Goal: Task Accomplishment & Management: Complete application form

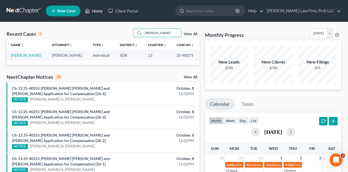
click at [97, 11] on link "Home" at bounding box center [93, 11] width 23 height 10
click at [93, 11] on link "Home" at bounding box center [93, 11] width 23 height 10
click at [160, 30] on input "[PERSON_NAME]" at bounding box center [162, 33] width 38 height 8
type input "C"
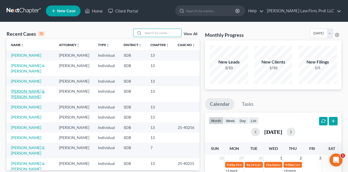
click at [40, 89] on link "[PERSON_NAME] & [PERSON_NAME]" at bounding box center [28, 94] width 34 height 10
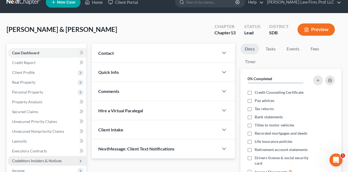
scroll to position [27, 0]
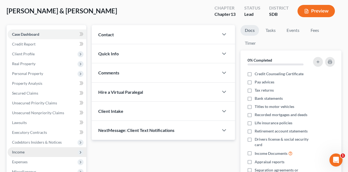
click at [27, 149] on span "Income" at bounding box center [47, 152] width 78 height 10
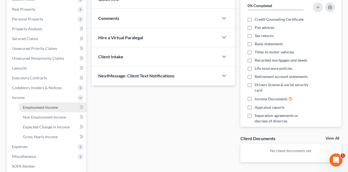
click at [41, 107] on span "Employment Income" at bounding box center [40, 107] width 35 height 5
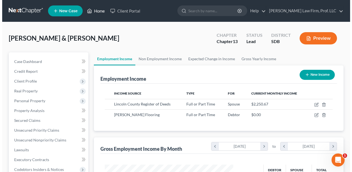
scroll to position [98, 139]
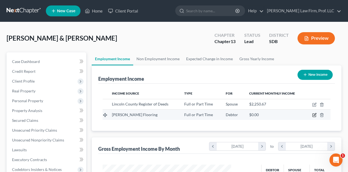
click at [314, 115] on icon "button" at bounding box center [314, 114] width 2 height 2
select select "0"
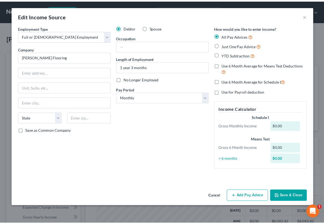
scroll to position [272460, 272427]
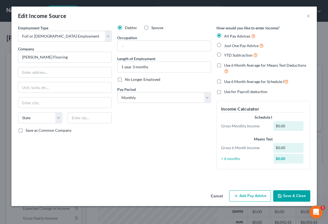
click at [216, 172] on button "Cancel" at bounding box center [216, 196] width 21 height 11
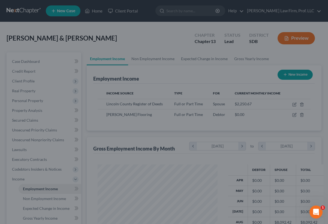
scroll to position [272460, 272429]
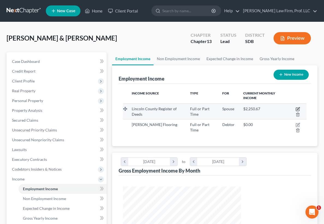
click at [295, 107] on icon "button" at bounding box center [297, 109] width 4 height 4
select select "0"
select select "43"
select select "2"
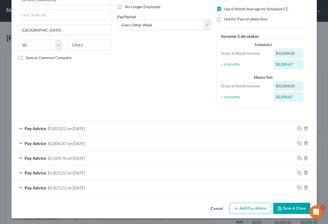
scroll to position [74, 0]
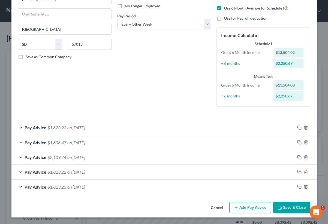
click at [256, 172] on button "Add Pay Advice" at bounding box center [250, 207] width 42 height 11
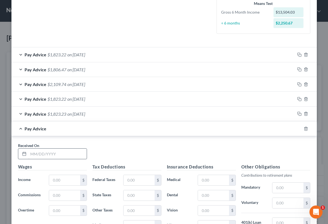
scroll to position [155, 0]
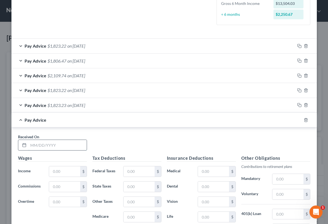
click at [46, 143] on input "text" at bounding box center [57, 145] width 58 height 10
type input "[DATE]"
type input "2,705.80"
type input "169.21"
type input "34.53"
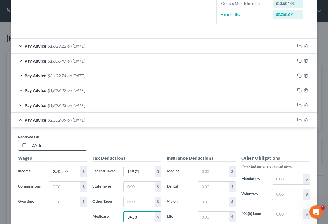
scroll to position [243, 0]
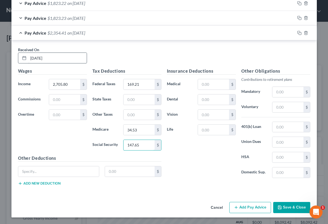
type input "147.65"
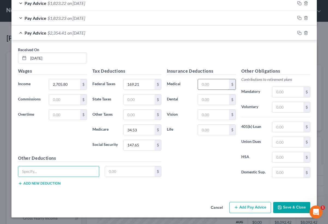
click at [220, 82] on input "text" at bounding box center [213, 84] width 31 height 10
type input "267.17"
type input "49.87"
type input "7.31"
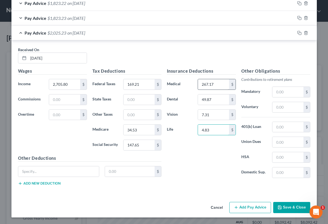
type input "4.83"
click at [285, 107] on input "text" at bounding box center [287, 107] width 31 height 10
type input "160.85"
click at [56, 172] on input "text" at bounding box center [58, 172] width 81 height 10
type input "Accident"
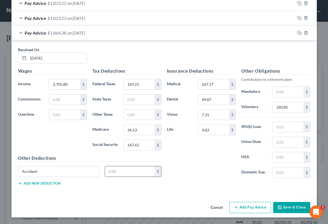
click at [123, 171] on input "text" at bounding box center [130, 172] width 50 height 10
type input "8.06"
click at [35, 172] on button "Add new deduction" at bounding box center [39, 184] width 43 height 4
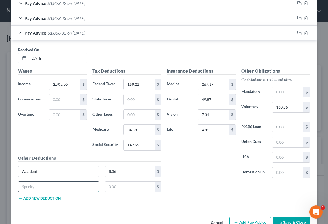
click at [35, 172] on input "text" at bounding box center [58, 187] width 81 height 10
type input "Critical Illness"
click at [135, 172] on input "text" at bounding box center [130, 187] width 50 height 10
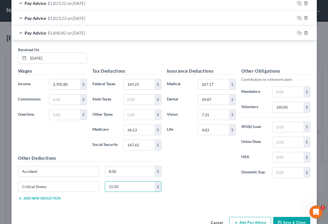
type input "15.50"
click at [51, 172] on button "Add new deduction" at bounding box center [39, 199] width 43 height 4
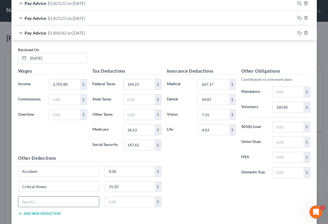
click at [47, 172] on input "text" at bounding box center [58, 202] width 81 height 10
type input "Short Term Disability"
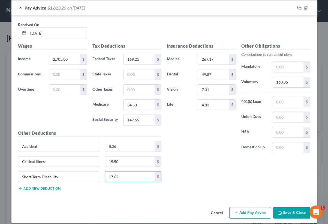
scroll to position [273, 0]
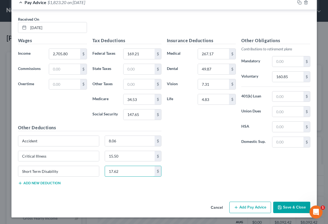
type input "17.62"
click at [258, 172] on button "Add Pay Advice" at bounding box center [250, 207] width 42 height 11
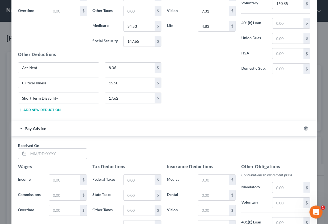
scroll to position [355, 0]
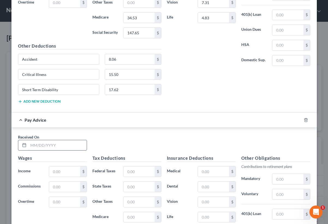
click at [50, 145] on input "text" at bounding box center [57, 145] width 58 height 10
type input "07/030/2025"
type input "2,705.81"
type input "169.22"
type input "34.53"
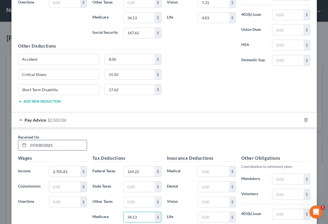
scroll to position [442, 0]
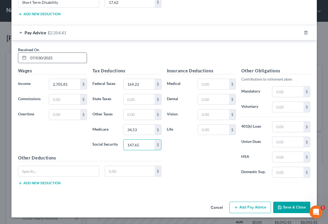
type input "147.65"
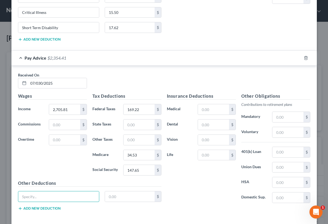
scroll to position [415, 0]
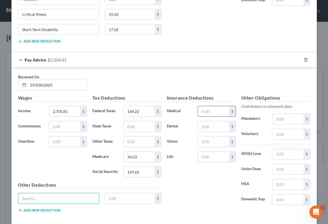
click at [212, 111] on input "text" at bounding box center [213, 111] width 31 height 10
type input "267.17"
type input "49.87"
type input "7.29"
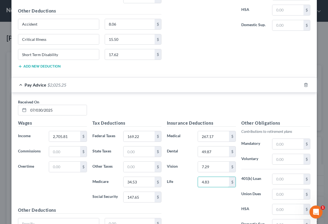
scroll to position [388, 0]
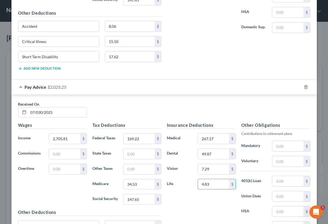
type input "4.83"
click at [283, 161] on input "text" at bounding box center [287, 161] width 31 height 10
type input "160.85"
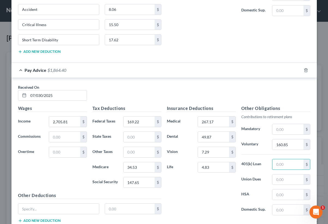
scroll to position [442, 0]
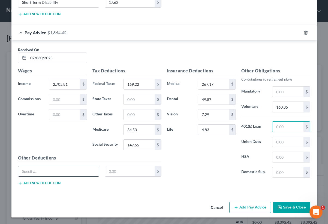
click at [60, 172] on input "text" at bounding box center [58, 171] width 81 height 10
type input "Accident"
click at [118, 172] on input "text" at bounding box center [130, 171] width 50 height 10
type input "8.06"
click at [47, 172] on button "Add new deduction" at bounding box center [39, 183] width 43 height 4
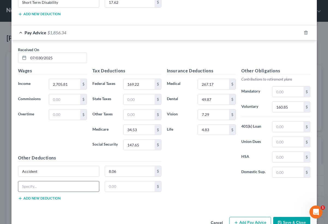
click at [48, 172] on input "text" at bounding box center [58, 187] width 81 height 10
type input "Critical Illness"
click at [131, 172] on input "text" at bounding box center [130, 187] width 50 height 10
type input "15.50"
click at [40, 172] on button "Add new deduction" at bounding box center [39, 199] width 43 height 4
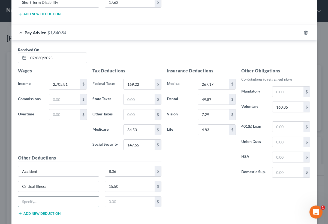
click at [39, 172] on input "text" at bounding box center [58, 202] width 81 height 10
type input "Short Term Disability"
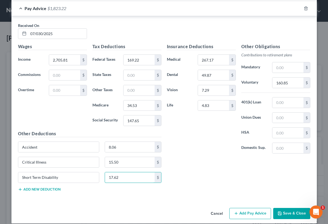
scroll to position [473, 0]
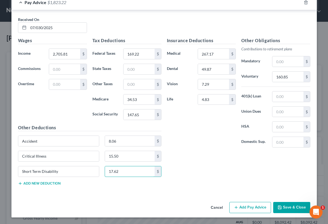
type input "17.62"
click at [250, 172] on button "Add Pay Advice" at bounding box center [250, 207] width 42 height 11
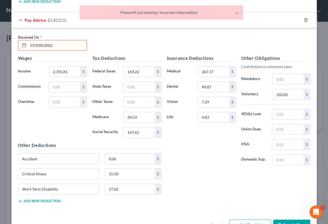
scroll to position [391, 0]
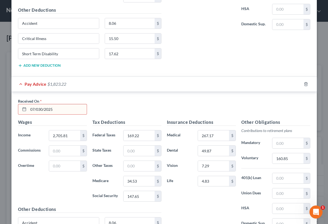
click at [61, 110] on input "07/030/2025" at bounding box center [57, 109] width 58 height 10
click at [36, 108] on input "07/030/2025" at bounding box center [57, 109] width 58 height 10
click at [40, 108] on input "07/030/2025" at bounding box center [57, 109] width 58 height 10
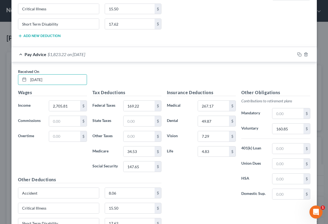
scroll to position [473, 0]
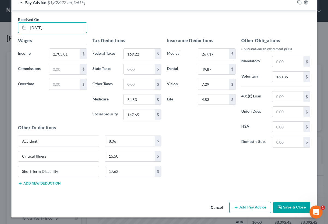
type input "[DATE]"
click at [253, 172] on button "Add Pay Advice" at bounding box center [250, 207] width 42 height 11
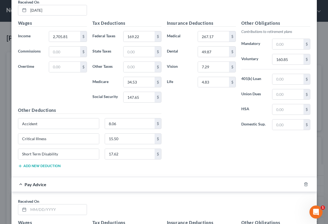
scroll to position [582, 0]
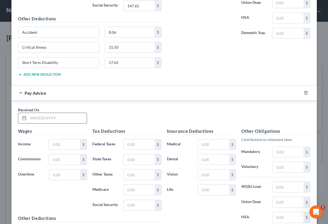
click at [44, 120] on input "text" at bounding box center [57, 118] width 58 height 10
type input "[DATE]"
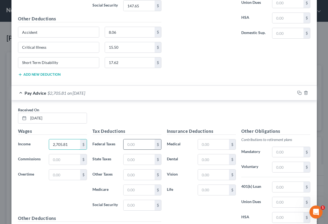
type input "2,705.81"
click at [131, 143] on input "text" at bounding box center [138, 145] width 31 height 10
type input "169.22"
click at [128, 172] on input "text" at bounding box center [138, 190] width 31 height 10
type input "34.53"
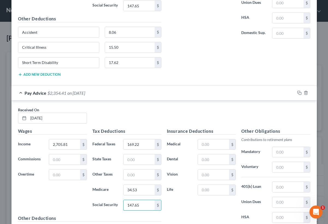
type input "147.65"
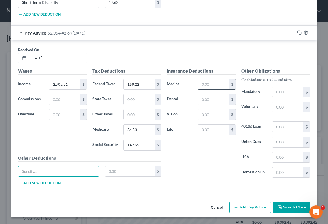
click at [209, 83] on input "text" at bounding box center [213, 84] width 31 height 10
type input "169.22"
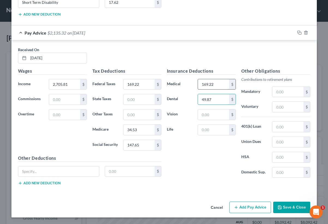
type input "49.87"
type input "267.17"
type input "7.29"
type input "4.83"
click at [293, 102] on input "text" at bounding box center [287, 107] width 31 height 10
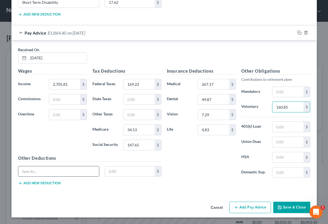
type input "160.85"
click at [38, 168] on input "text" at bounding box center [58, 172] width 81 height 10
type input "Accident"
click at [112, 172] on input "text" at bounding box center [130, 172] width 50 height 10
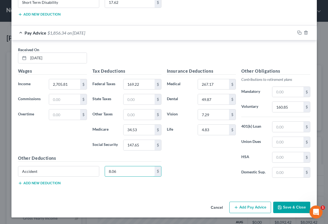
type input "8.06"
click at [43, 172] on button "Add new deduction" at bounding box center [39, 183] width 43 height 4
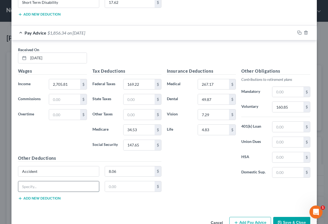
click at [41, 172] on input "text" at bounding box center [58, 187] width 81 height 10
type input "Critical Illness"
click at [123, 172] on input "text" at bounding box center [130, 187] width 50 height 10
type input "15.50"
click at [46, 172] on button "Add new deduction" at bounding box center [39, 199] width 43 height 4
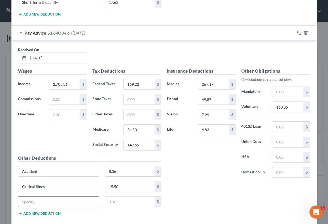
click at [42, 172] on input "text" at bounding box center [58, 202] width 81 height 10
type input "Short Term Disability"
type input "17.62"
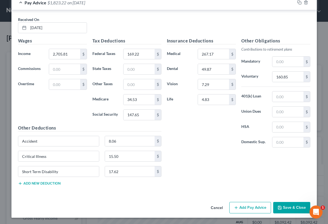
scroll to position [672, 0]
click at [246, 172] on button "Add Pay Advice" at bounding box center [250, 207] width 42 height 11
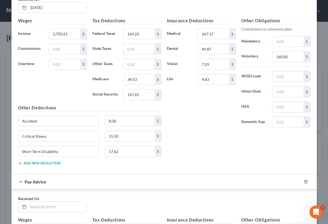
scroll to position [754, 0]
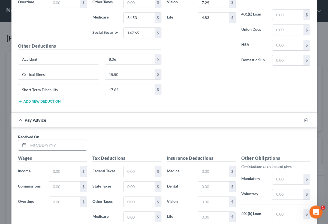
click at [40, 143] on input "text" at bounding box center [57, 145] width 58 height 10
type input "[DATE]"
type input "3,305.80"
click at [136, 171] on input "text" at bounding box center [138, 172] width 31 height 10
type input "169.21"
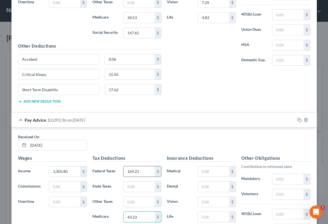
type input "43.23"
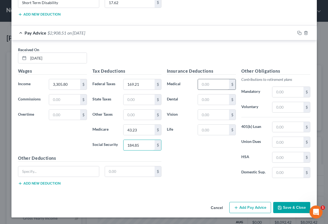
type input "184.85"
click at [209, 84] on input "text" at bounding box center [213, 84] width 31 height 10
type input "267.17"
type input "49.87"
type input "7.29"
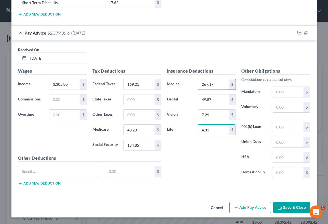
type input "4.83"
click at [289, 105] on input "text" at bounding box center [287, 107] width 31 height 10
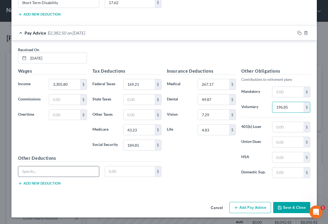
type input "196.85"
click at [52, 170] on input "text" at bounding box center [58, 172] width 81 height 10
type input "Accident"
click at [121, 172] on input "text" at bounding box center [130, 172] width 50 height 10
type input "8.06"
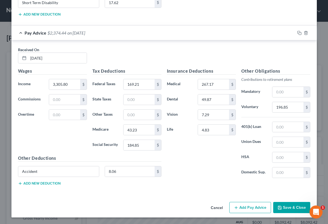
click at [45, 172] on button "Add new deduction" at bounding box center [39, 184] width 43 height 4
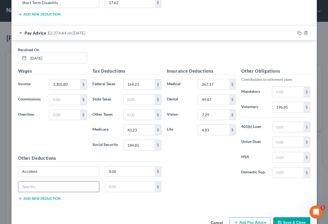
click at [44, 172] on input "text" at bounding box center [58, 187] width 81 height 10
type input "Critical Illness"
click at [129, 172] on input "text" at bounding box center [130, 187] width 50 height 10
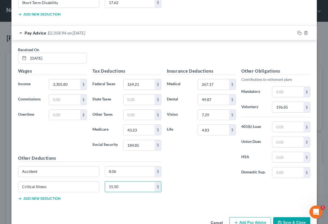
type input "15.50"
click at [39, 172] on button "Add new deduction" at bounding box center [39, 199] width 43 height 4
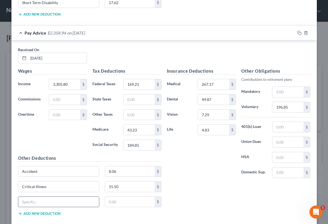
click at [41, 172] on input "text" at bounding box center [58, 202] width 81 height 10
click at [48, 172] on input "text" at bounding box center [58, 202] width 81 height 10
type input "Short Term Disaiblity"
type input "17.62"
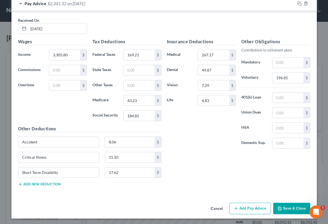
scroll to position [872, 0]
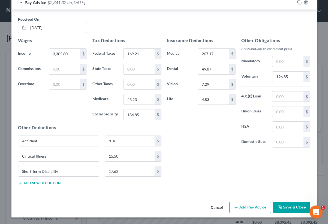
click at [247, 172] on button "Add Pay Advice" at bounding box center [250, 207] width 42 height 11
